Goal: Navigation & Orientation: Find specific page/section

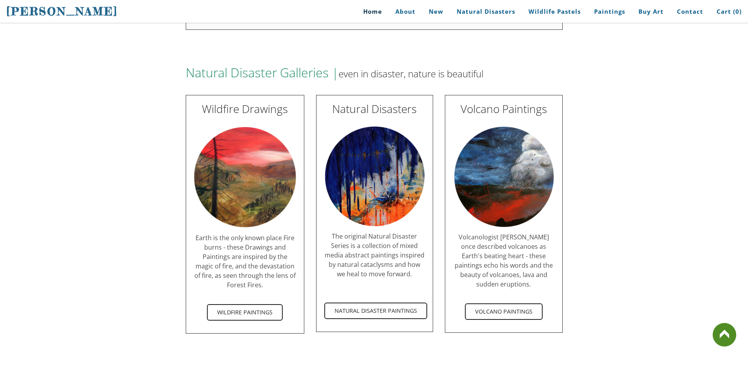
scroll to position [1374, 0]
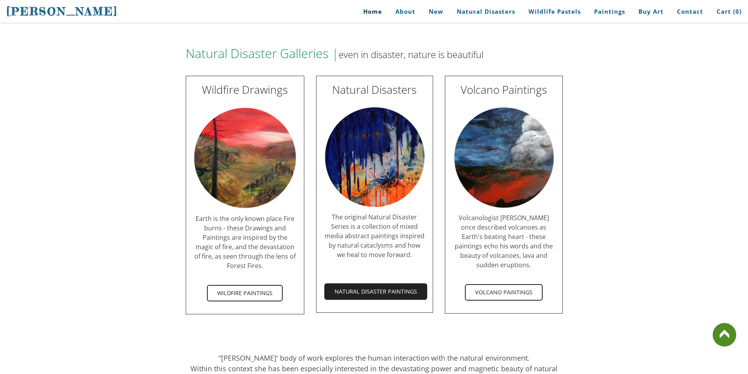
click at [397, 287] on span "Natural Disaster Paintings" at bounding box center [375, 291] width 101 height 15
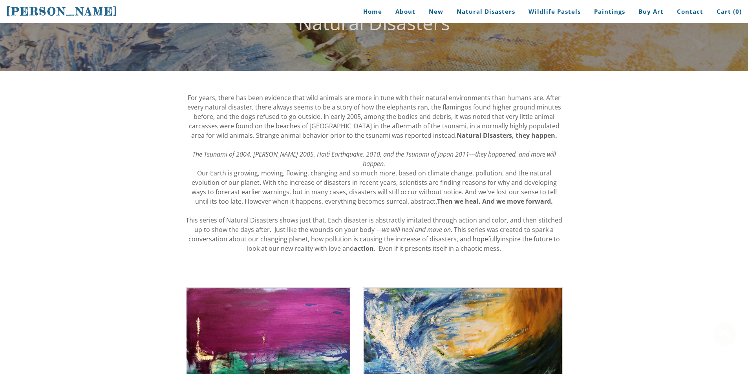
scroll to position [157, 0]
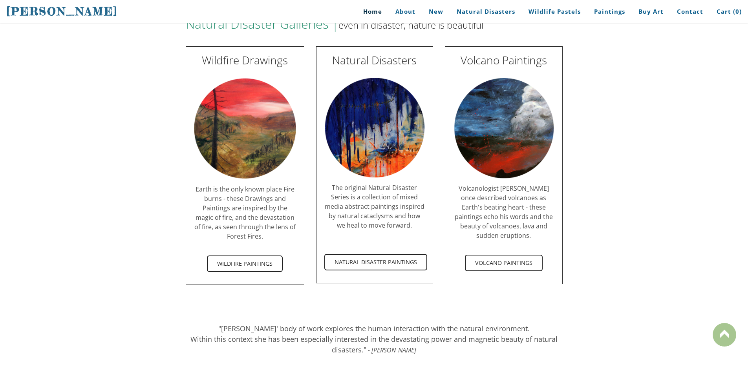
scroll to position [1374, 0]
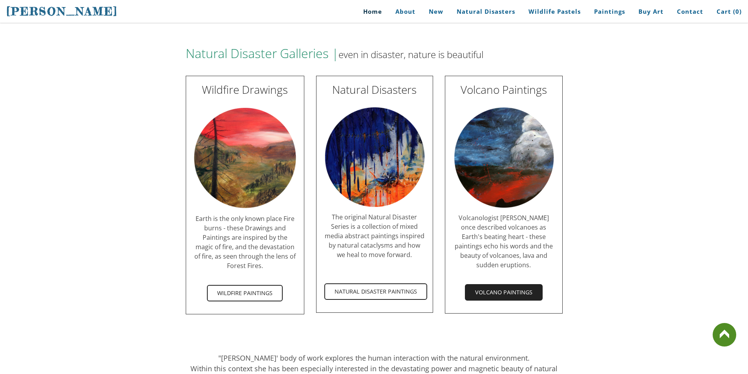
click at [519, 285] on span "Volcano Paintings" at bounding box center [504, 292] width 76 height 15
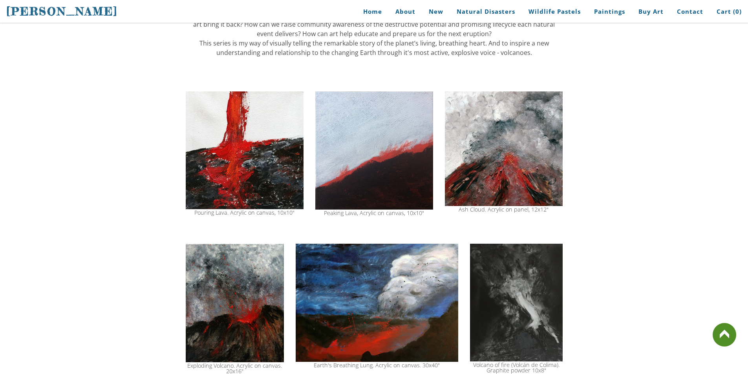
scroll to position [432, 0]
